Goal: Navigation & Orientation: Find specific page/section

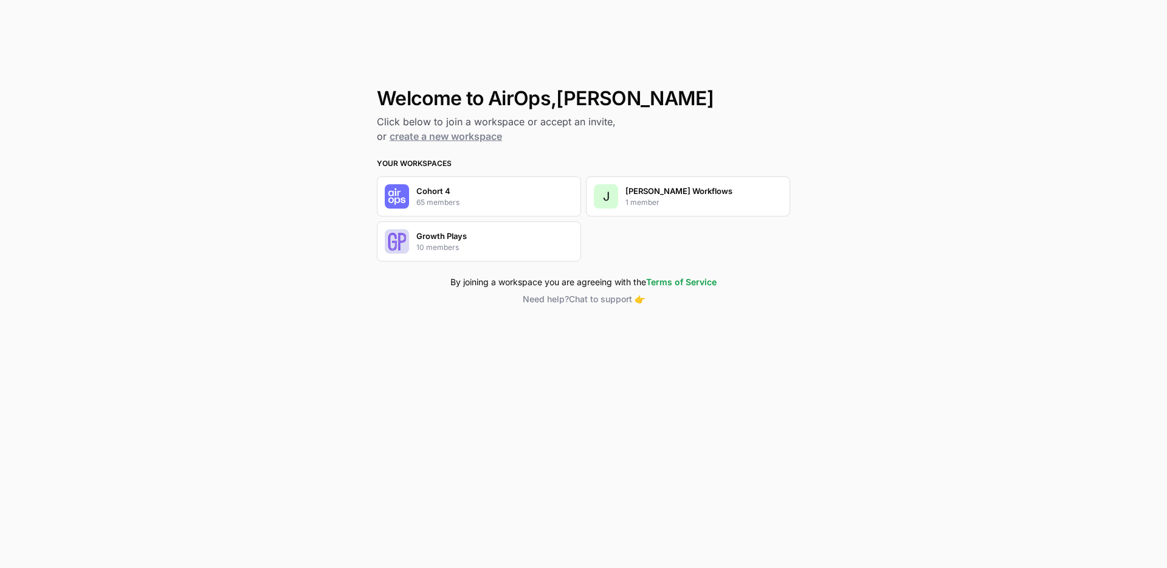
click at [502, 189] on div "Cohort 4 65 members" at bounding box center [479, 196] width 204 height 40
